Goal: Task Accomplishment & Management: Manage account settings

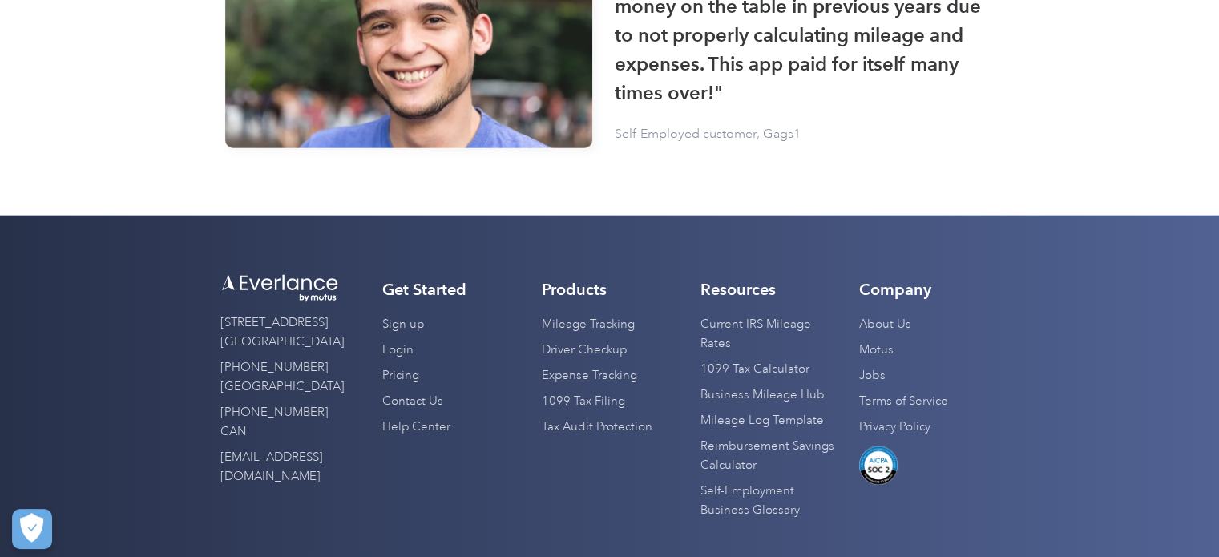
scroll to position [4004, 0]
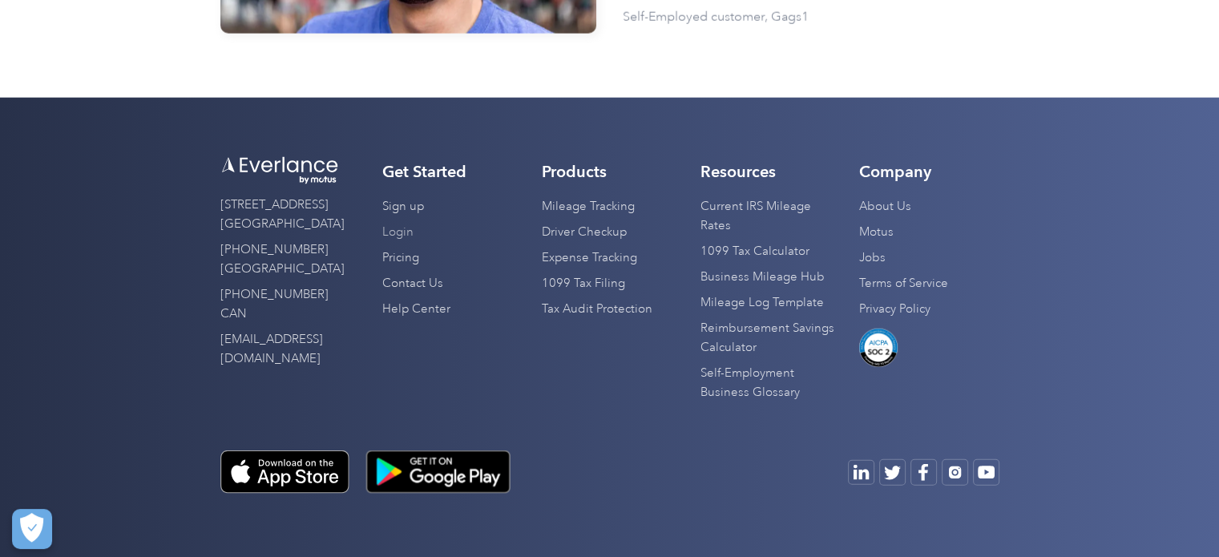
click at [408, 234] on link "Login" at bounding box center [397, 233] width 31 height 26
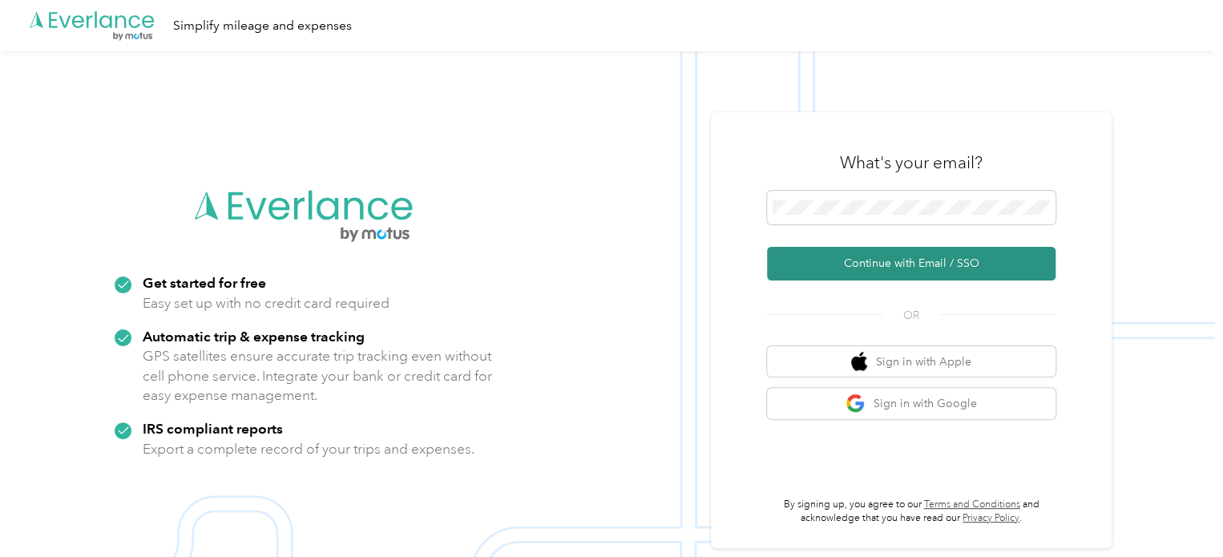
click at [865, 266] on button "Continue with Email / SSO" at bounding box center [911, 264] width 289 height 34
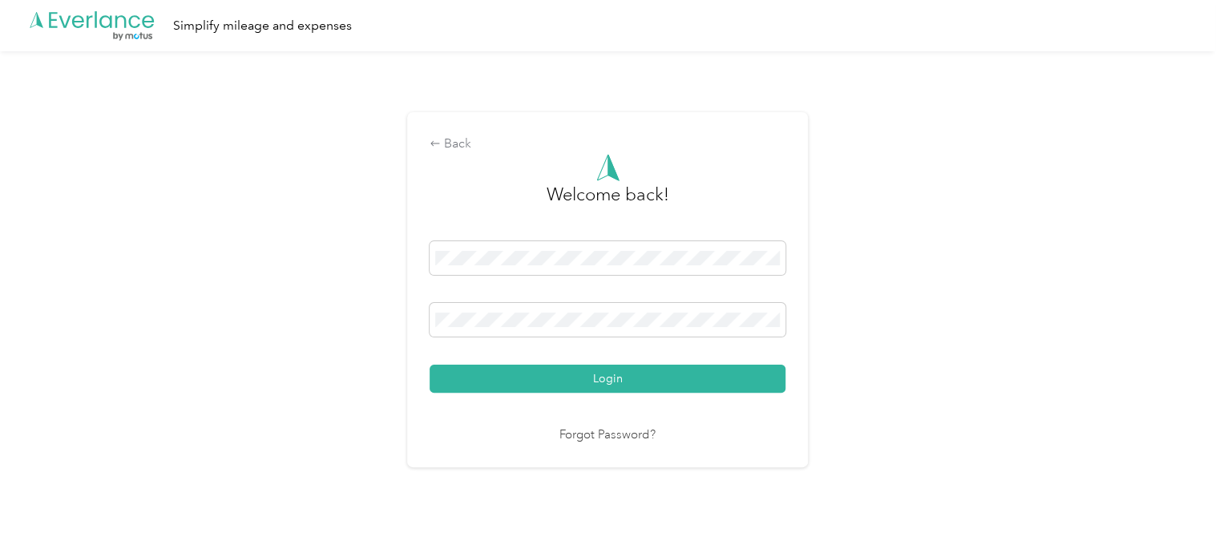
click at [665, 344] on div "Login" at bounding box center [608, 317] width 356 height 152
click at [644, 312] on span at bounding box center [608, 320] width 356 height 34
click at [507, 305] on span at bounding box center [608, 320] width 356 height 34
click at [505, 329] on span at bounding box center [608, 320] width 356 height 34
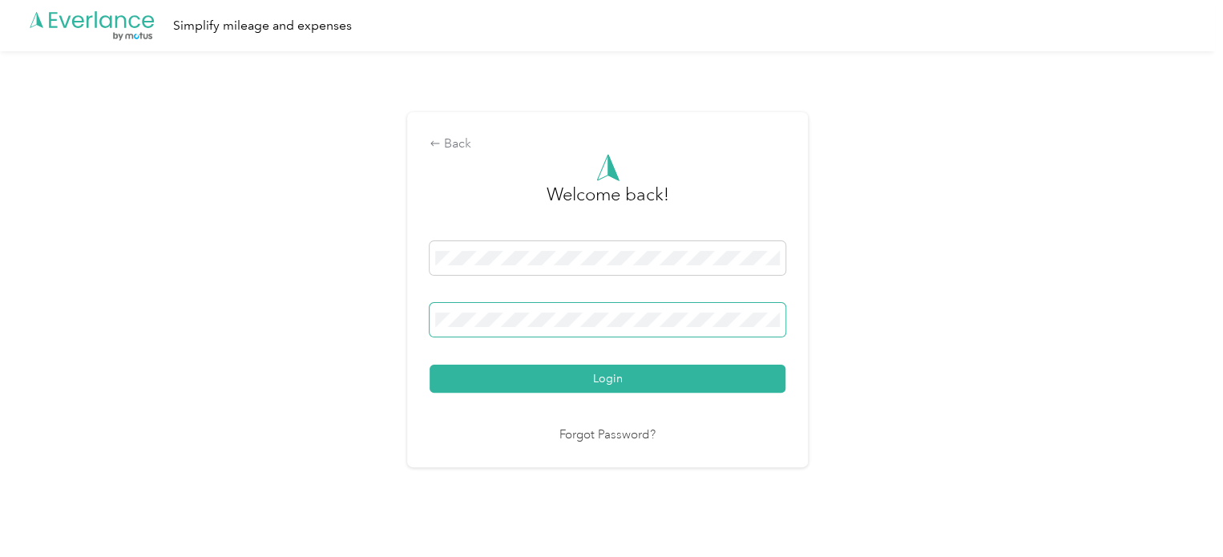
click at [430, 365] on button "Login" at bounding box center [608, 379] width 356 height 28
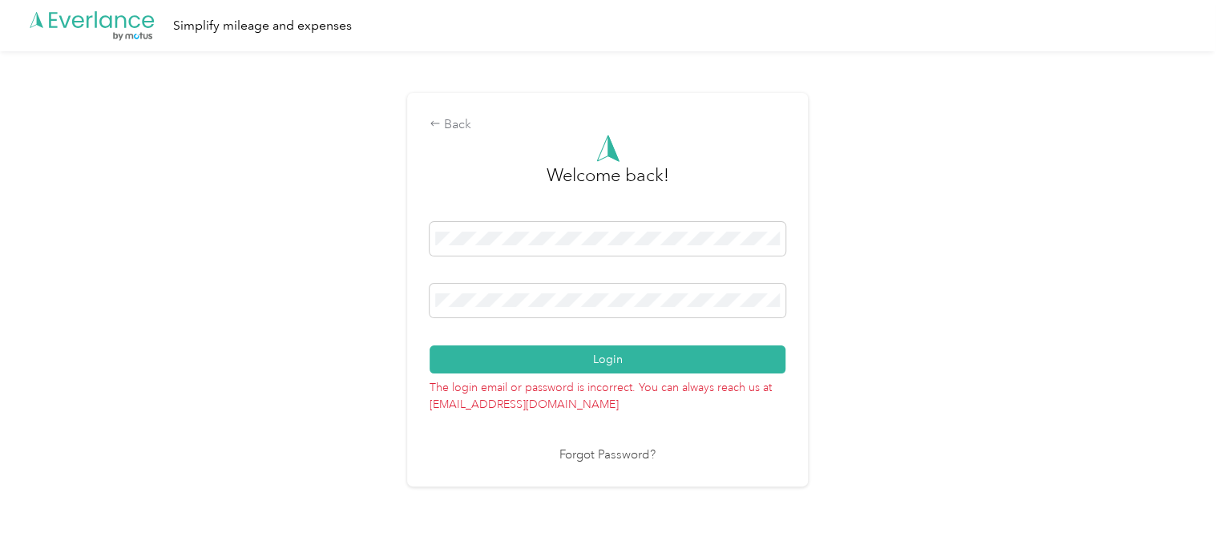
click at [986, 99] on div "Back Welcome back! Login The login email or password is incorrect. You can alwa…" at bounding box center [607, 296] width 1215 height 491
click at [609, 406] on p "The login email or password is incorrect. You can always reach us at support@ev…" at bounding box center [608, 393] width 356 height 39
click at [597, 489] on div "Back Welcome back! Login The login email or password is incorrect. You can alwa…" at bounding box center [607, 296] width 1215 height 491
click at [611, 444] on div "Welcome back! Login The login email or password is incorrect. You can always re…" at bounding box center [608, 300] width 356 height 330
click at [604, 455] on link "Forgot Password?" at bounding box center [608, 455] width 96 height 18
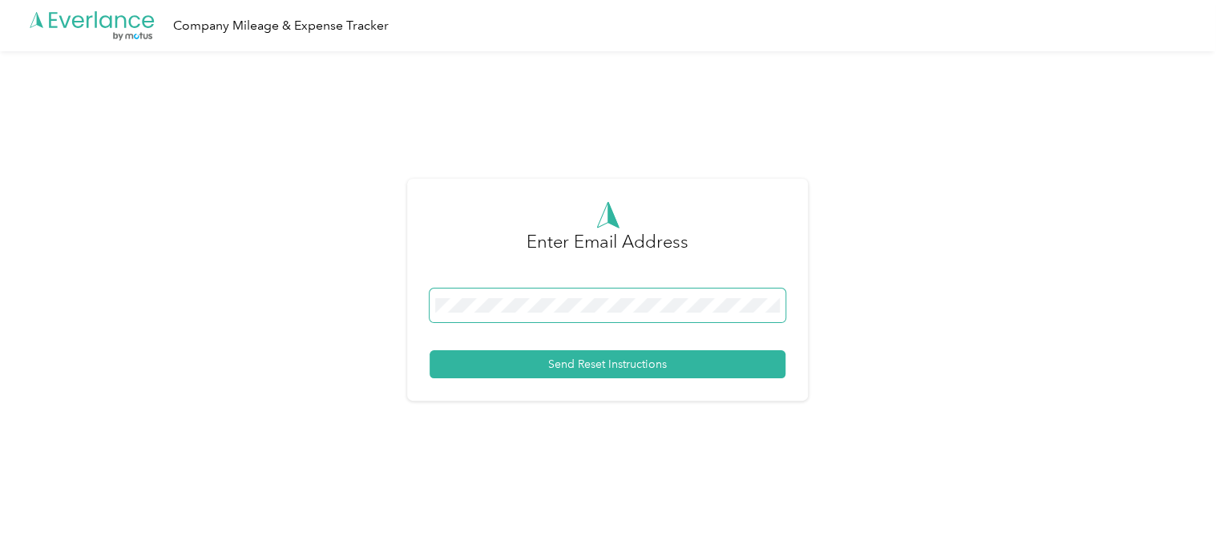
drag, startPoint x: 535, startPoint y: 328, endPoint x: 522, endPoint y: 313, distance: 20.4
click at [535, 328] on div "Send Reset Instructions" at bounding box center [608, 334] width 356 height 90
click at [611, 389] on div "Enter Email Address Send Reset Instructions" at bounding box center [607, 290] width 401 height 222
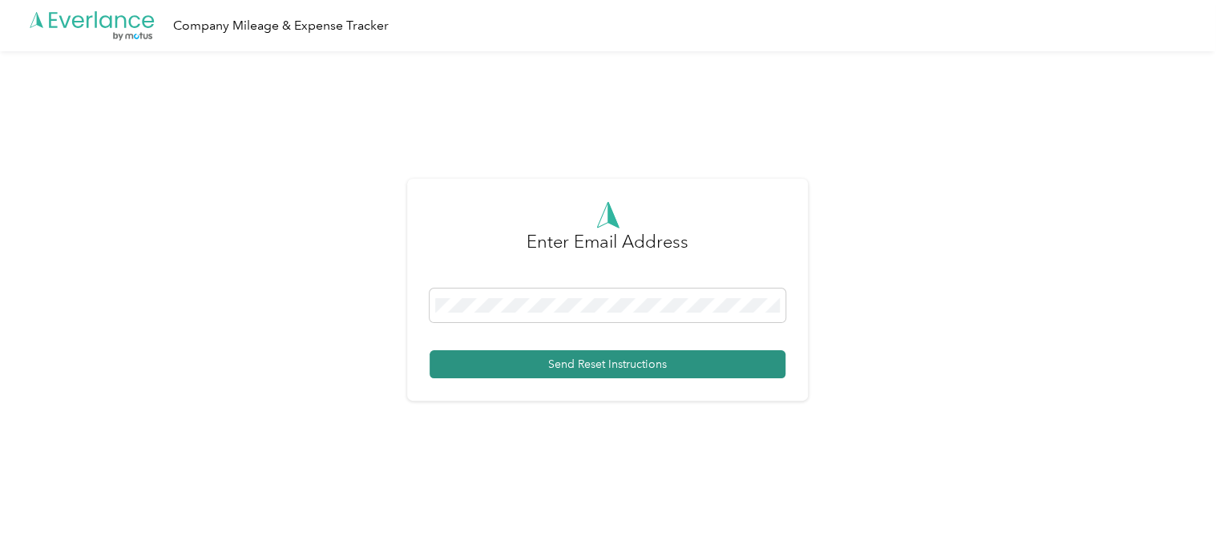
click at [607, 370] on button "Send Reset Instructions" at bounding box center [608, 364] width 356 height 28
